Goal: Task Accomplishment & Management: Use online tool/utility

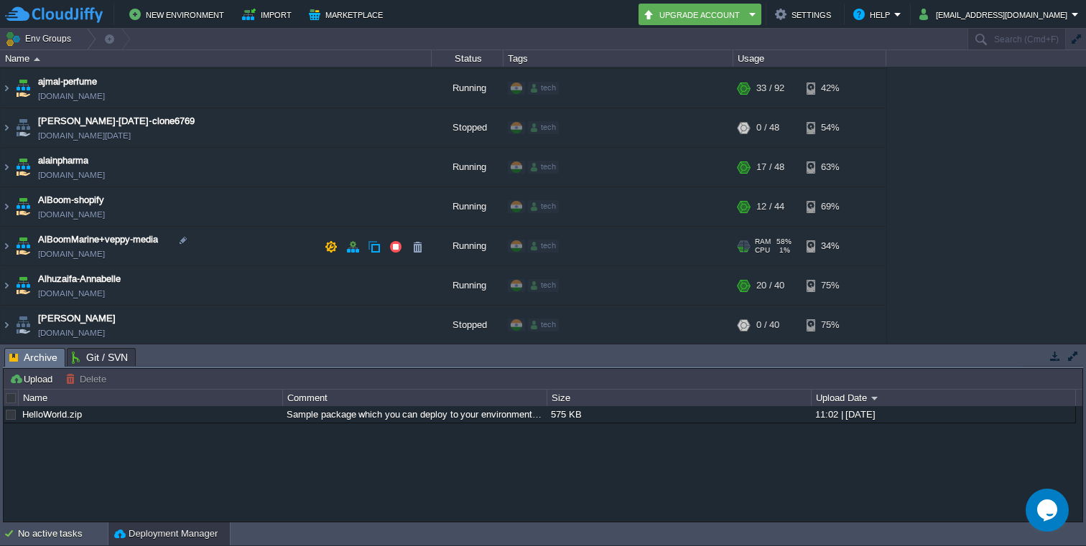
scroll to position [70, 0]
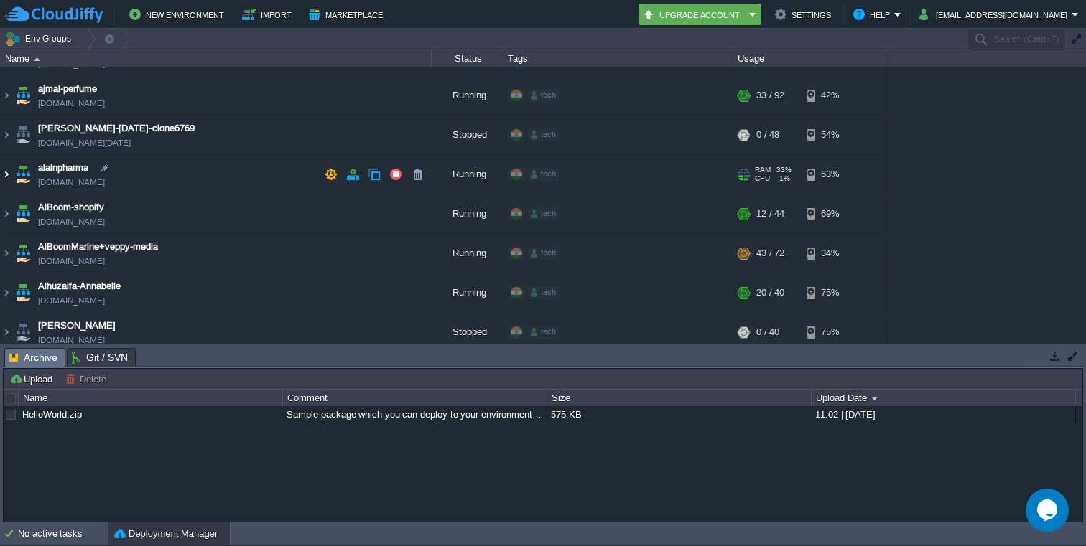
click at [6, 177] on img at bounding box center [6, 174] width 11 height 39
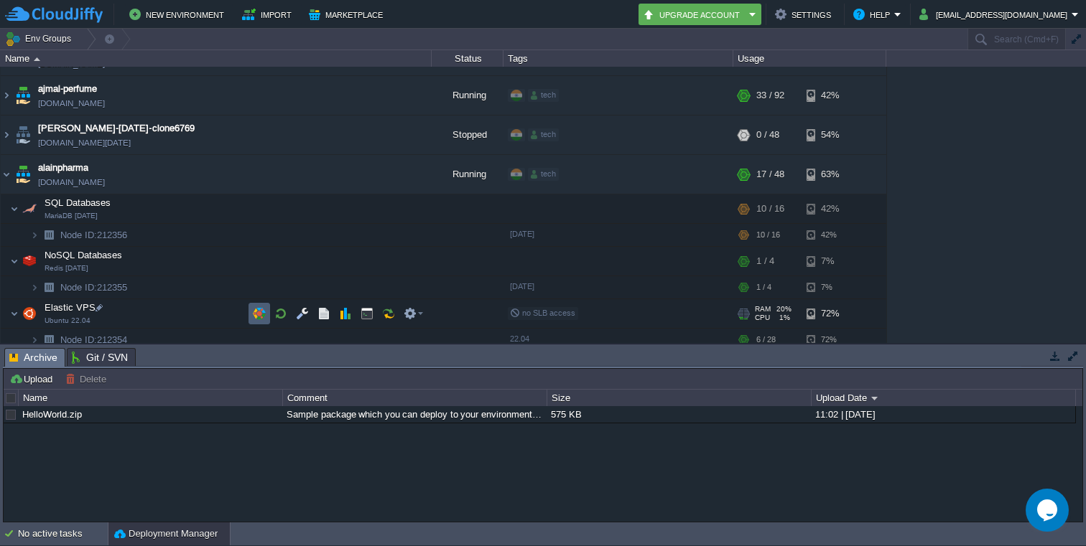
click at [265, 315] on button "button" at bounding box center [259, 313] width 13 height 13
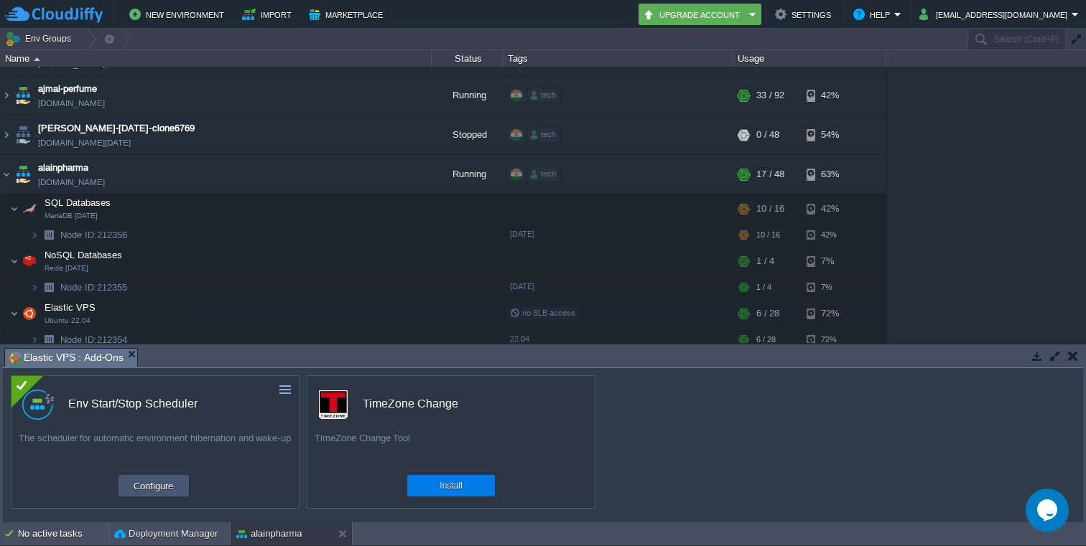
click at [144, 481] on button "Configure" at bounding box center [153, 486] width 48 height 17
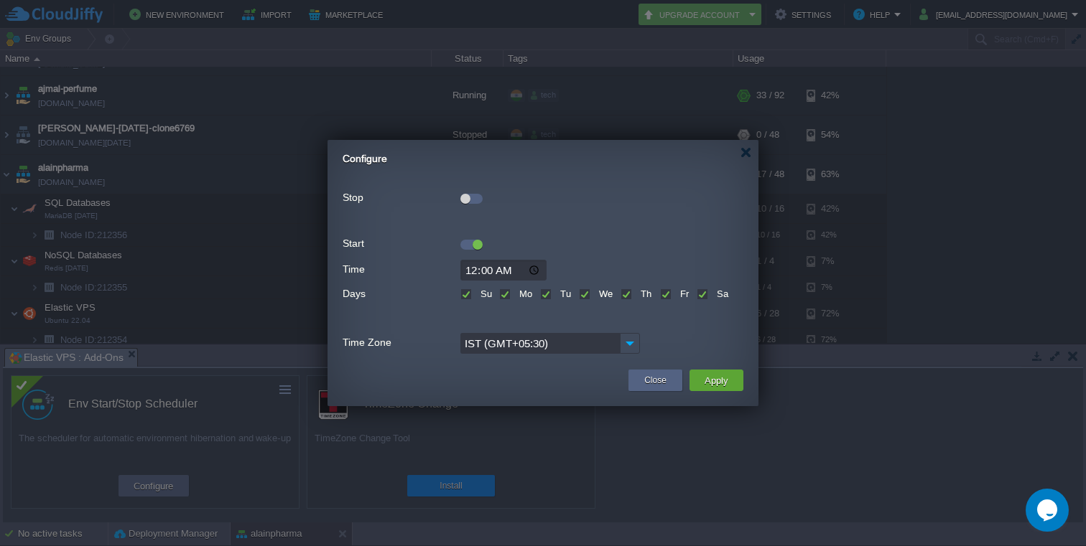
click at [469, 200] on div at bounding box center [465, 199] width 10 height 10
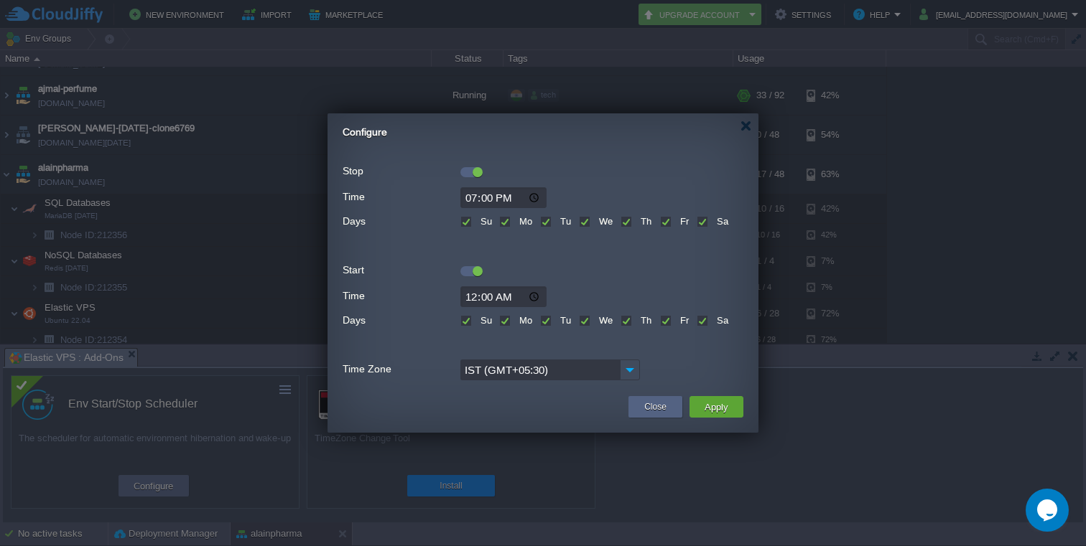
click at [476, 197] on input "19:00" at bounding box center [503, 197] width 86 height 21
type input "22:00"
click at [472, 299] on input "00:00" at bounding box center [503, 297] width 86 height 21
type input "08:00"
click at [512, 301] on input "08:00" at bounding box center [503, 297] width 86 height 21
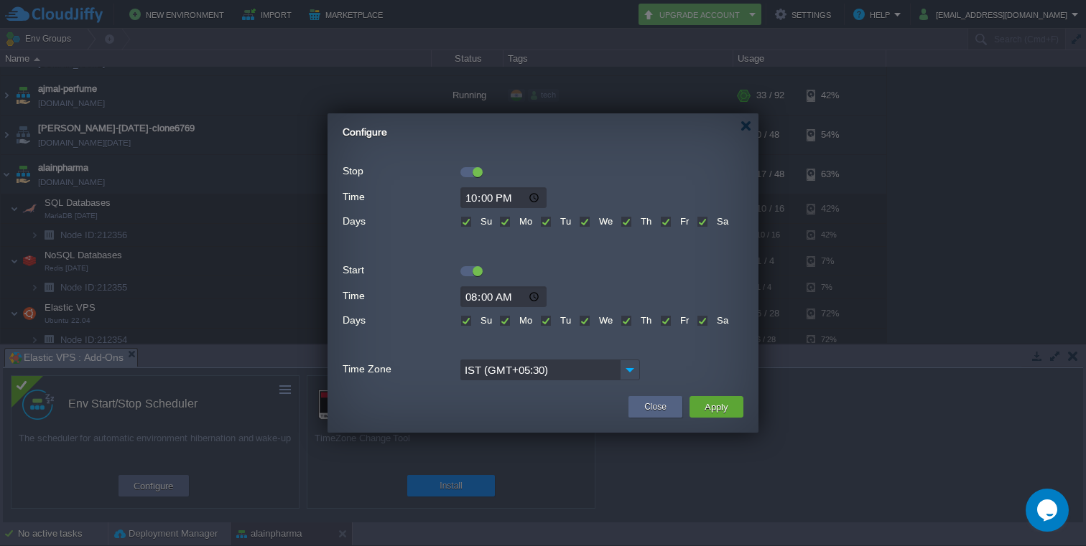
click at [602, 283] on div "Time 08:00 Days Su Mo Tu We Th Fr Sa" at bounding box center [543, 308] width 401 height 50
click at [726, 411] on button "Apply" at bounding box center [716, 407] width 32 height 17
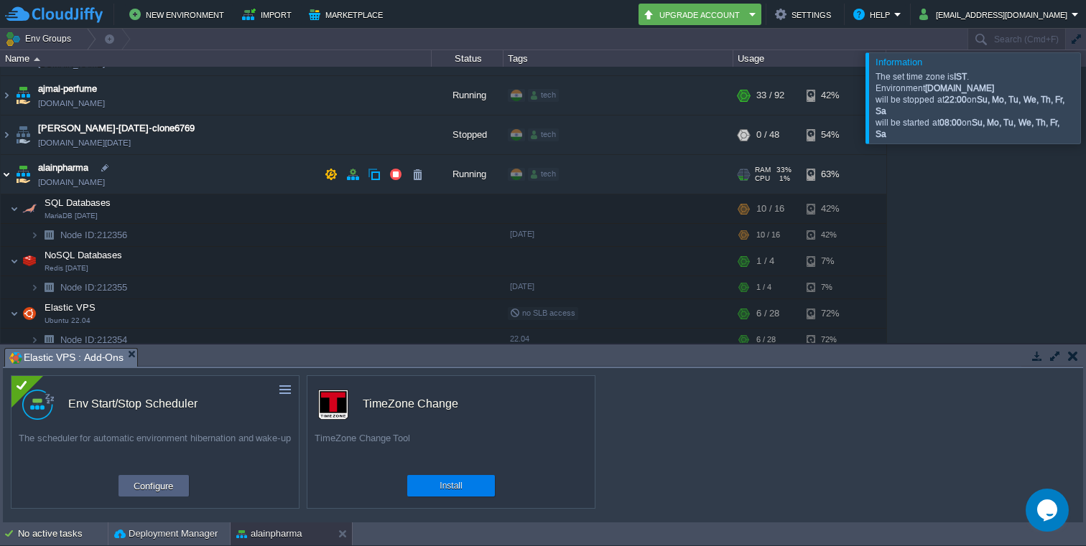
click at [6, 177] on img at bounding box center [6, 174] width 11 height 39
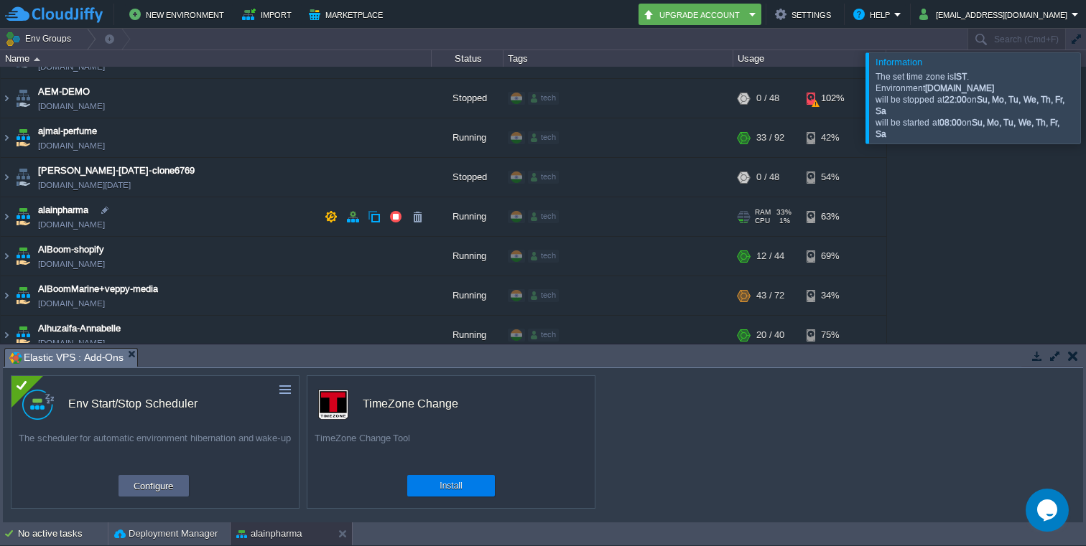
scroll to position [34, 0]
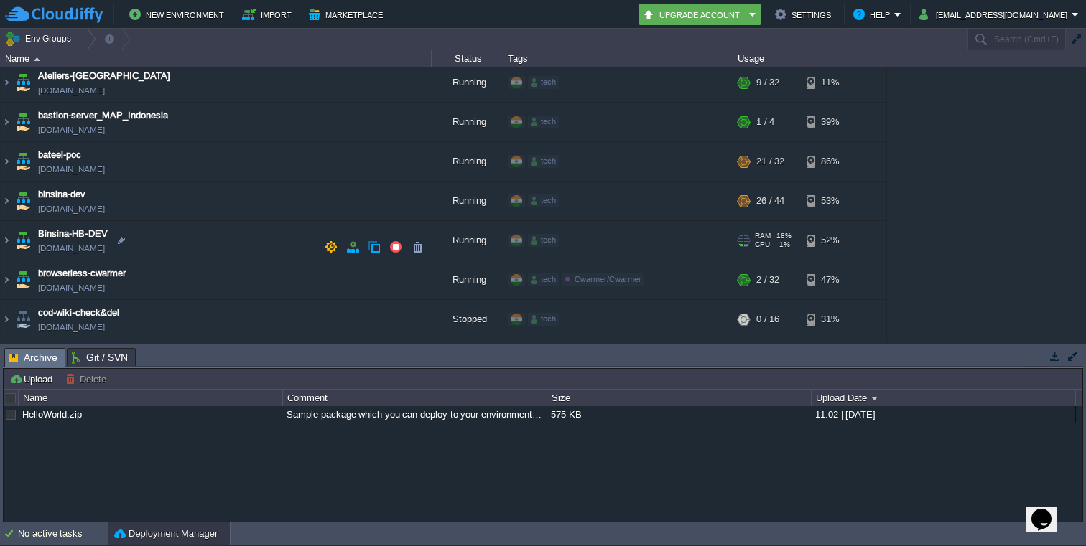
scroll to position [360, 0]
click at [6, 238] on img at bounding box center [6, 239] width 11 height 39
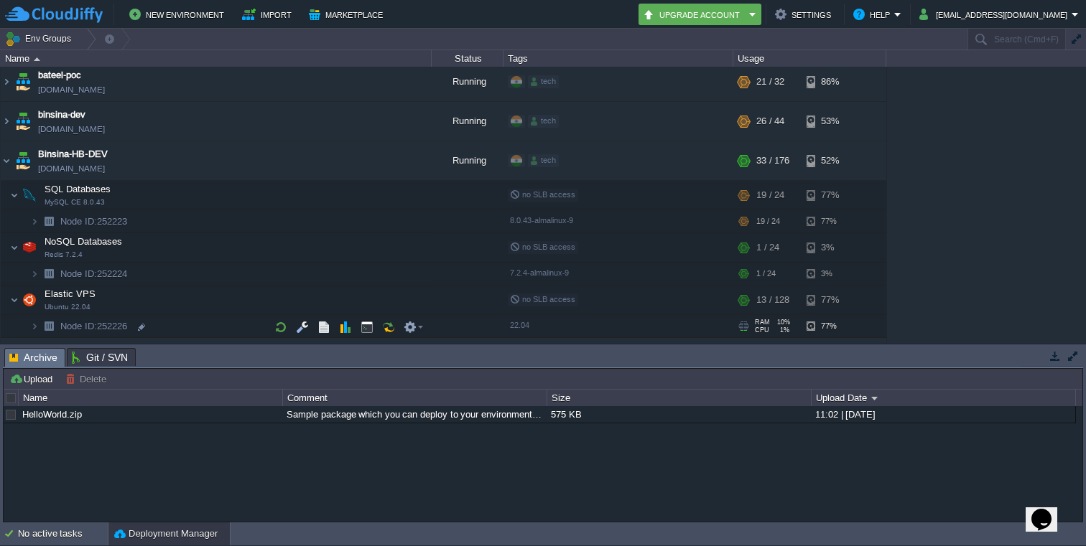
scroll to position [445, 0]
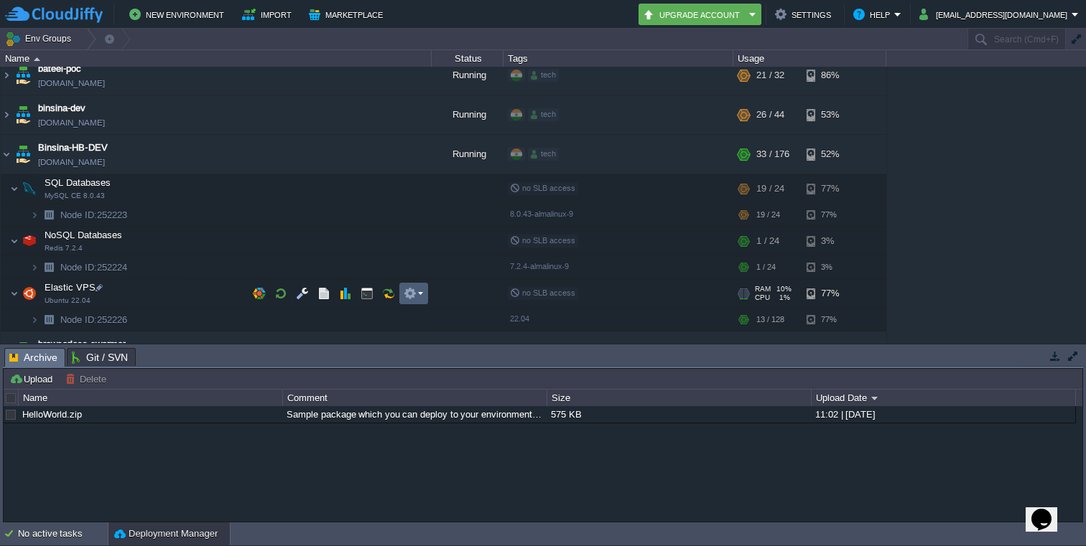
click at [420, 294] on em at bounding box center [413, 293] width 19 height 13
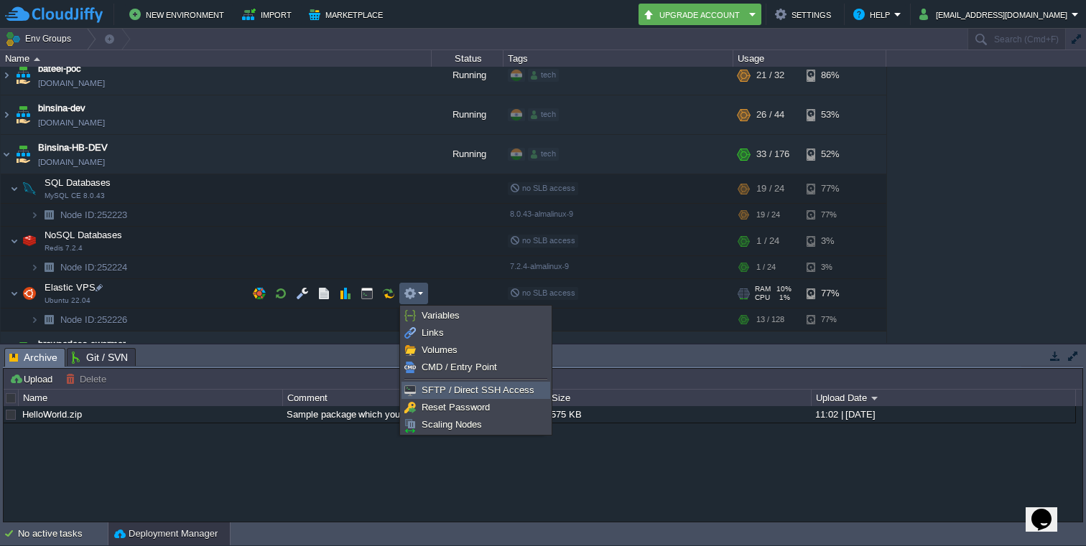
click at [478, 391] on span "SFTP / Direct SSH Access" at bounding box center [478, 390] width 113 height 11
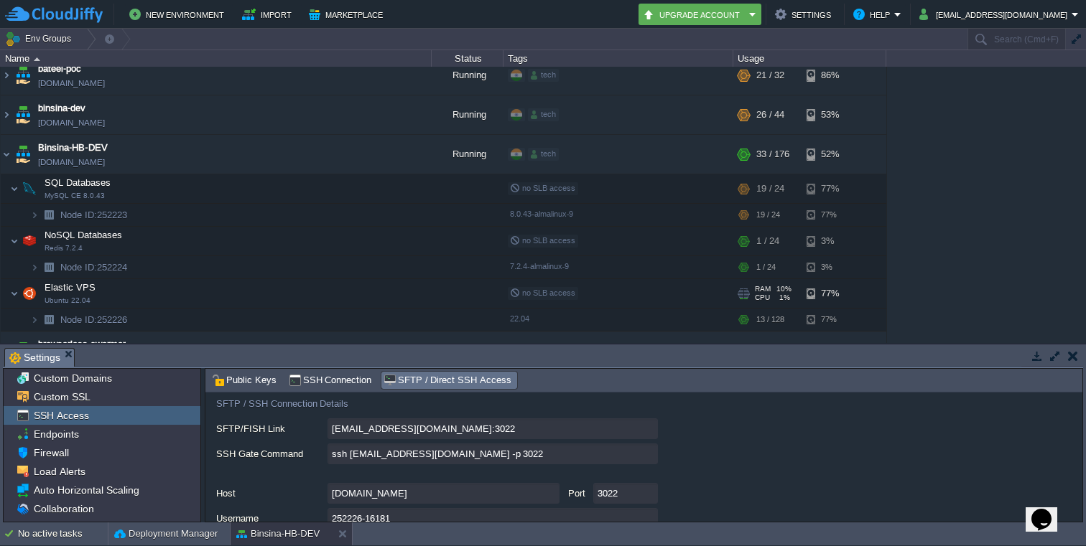
scroll to position [104, 0]
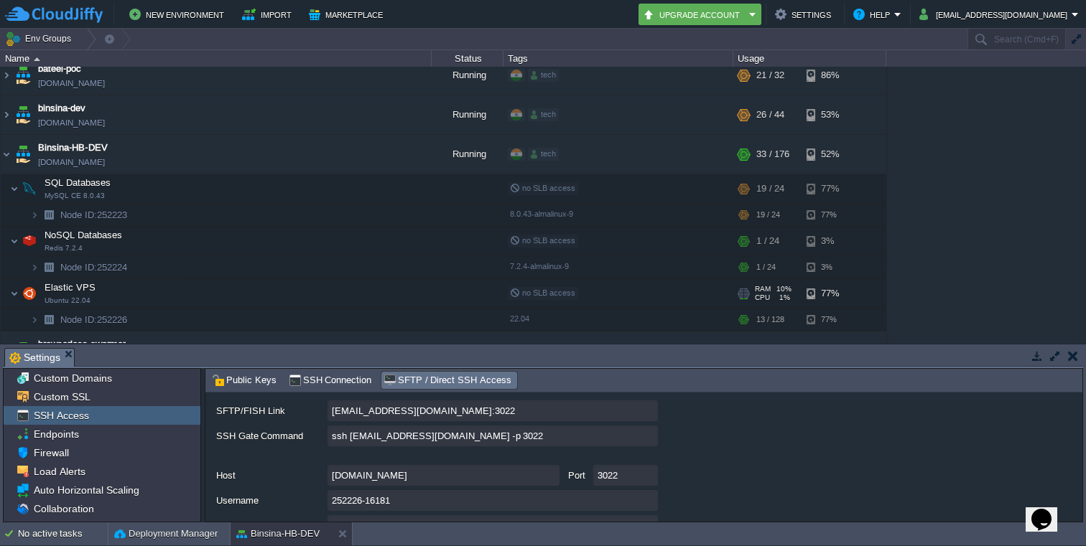
click at [646, 442] on input "ssh 252226-16181@gate.cloudjiffy.com -p 3022" at bounding box center [492, 436] width 330 height 21
